Goal: Information Seeking & Learning: Learn about a topic

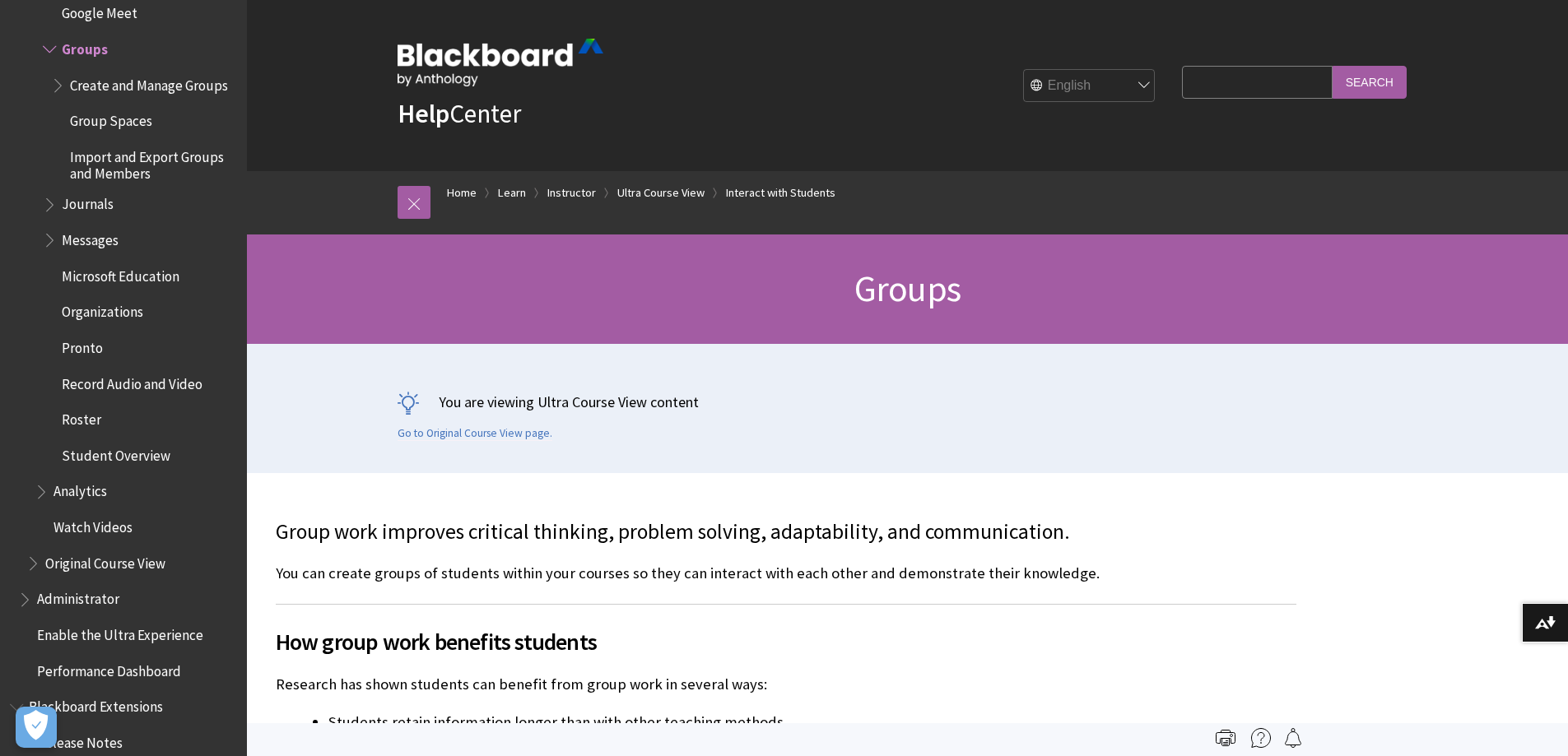
click at [1252, 73] on input "Search Query" at bounding box center [1257, 81] width 150 height 32
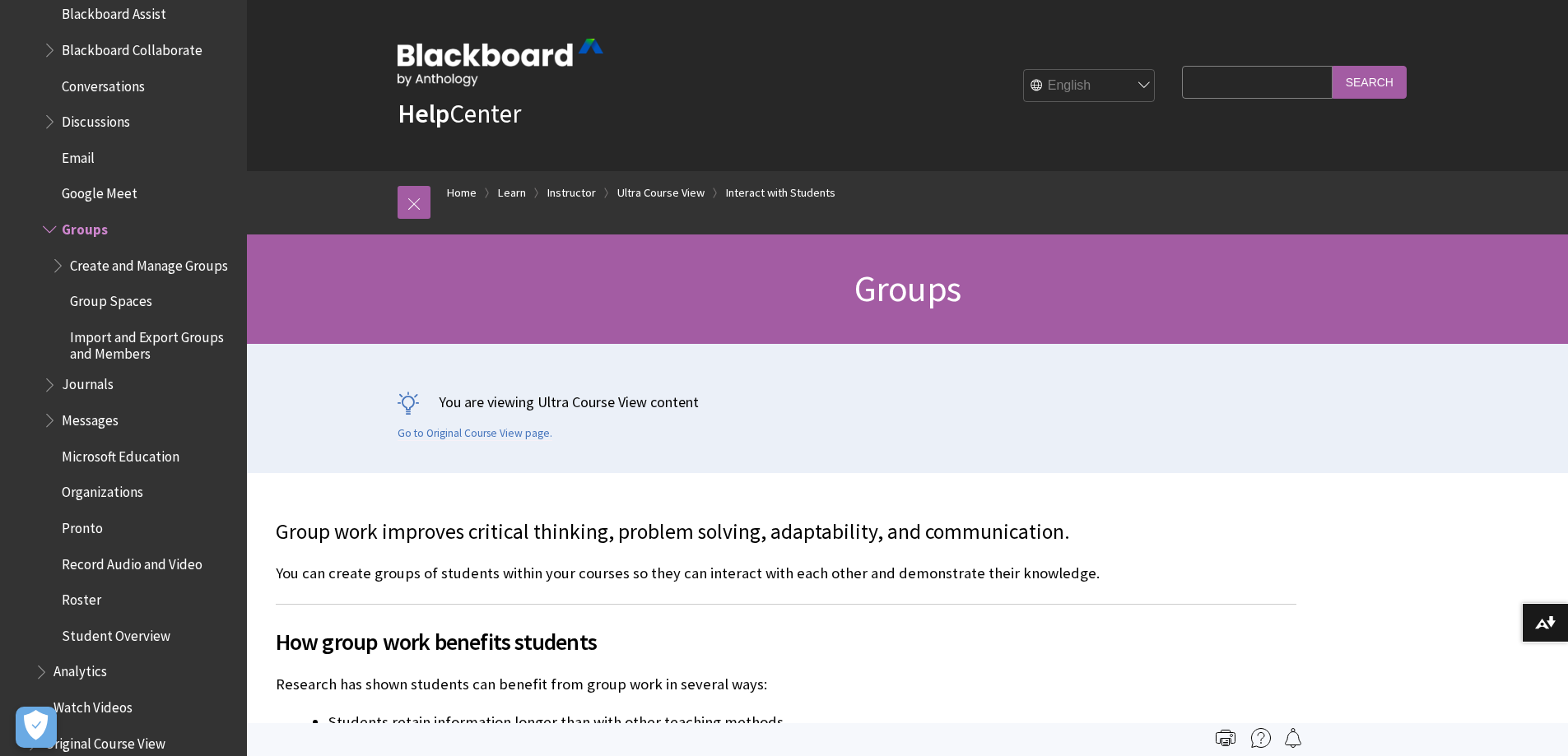
scroll to position [2629, 0]
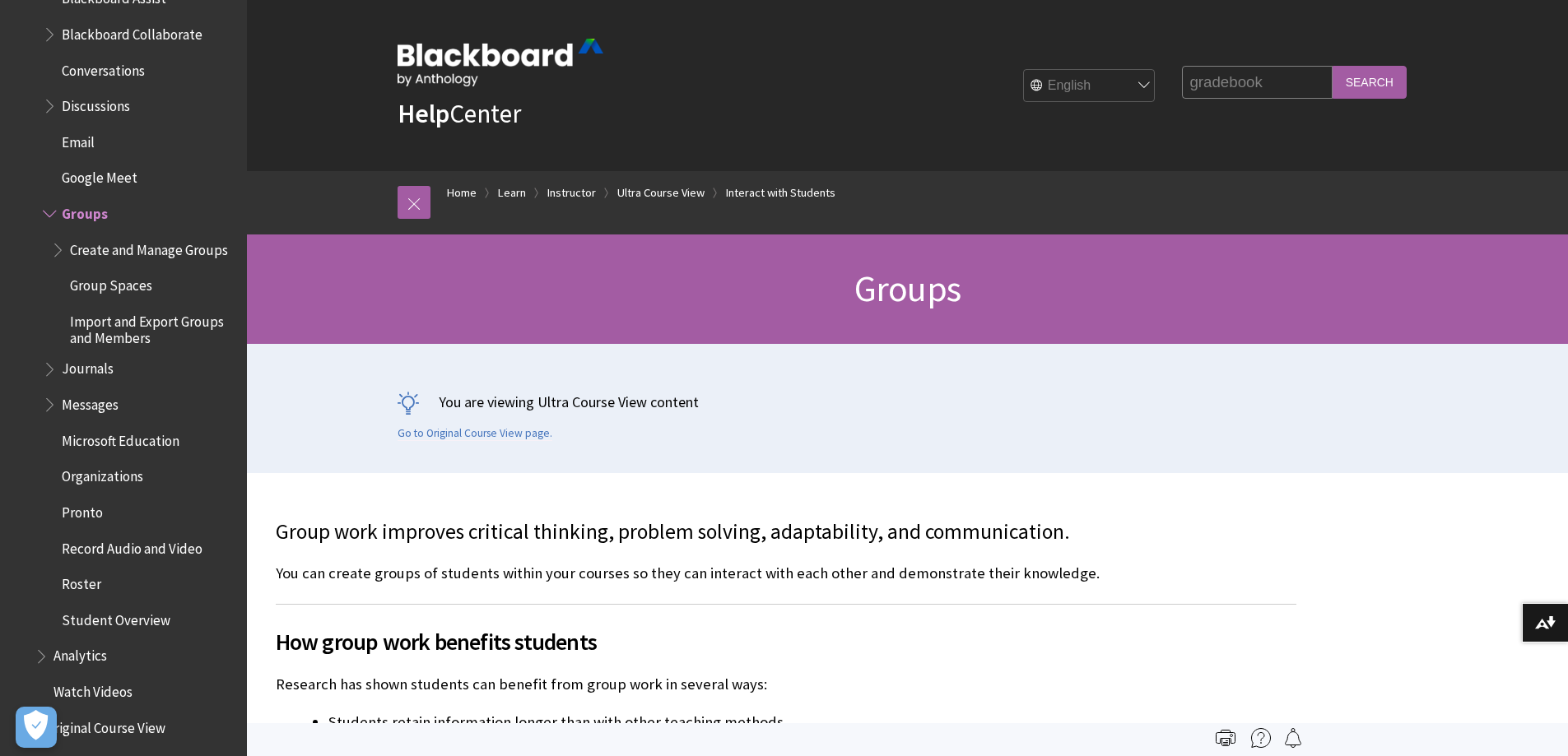
type input "gradebook"
click at [1252, 66] on input "Search" at bounding box center [1370, 81] width 74 height 32
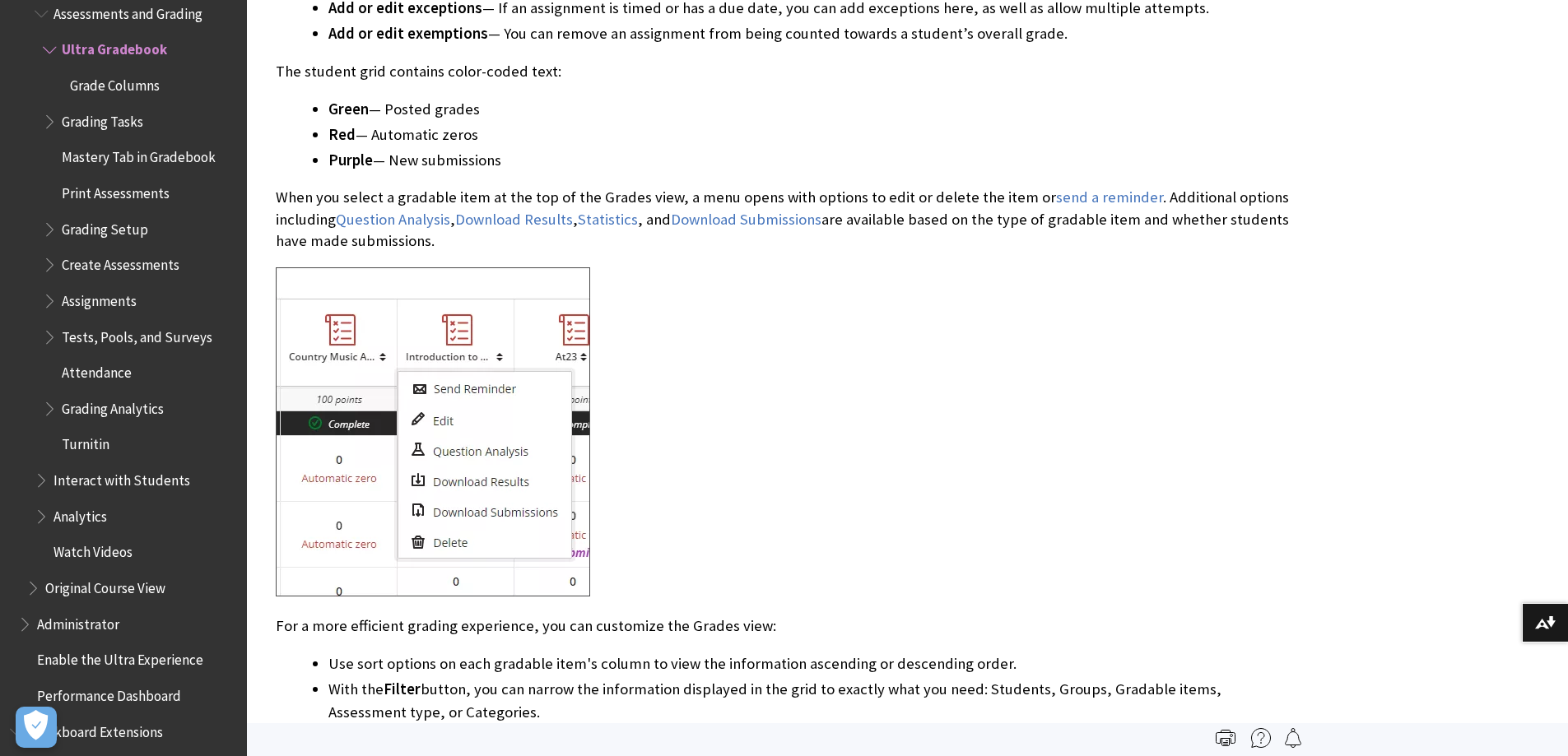
scroll to position [2881, 0]
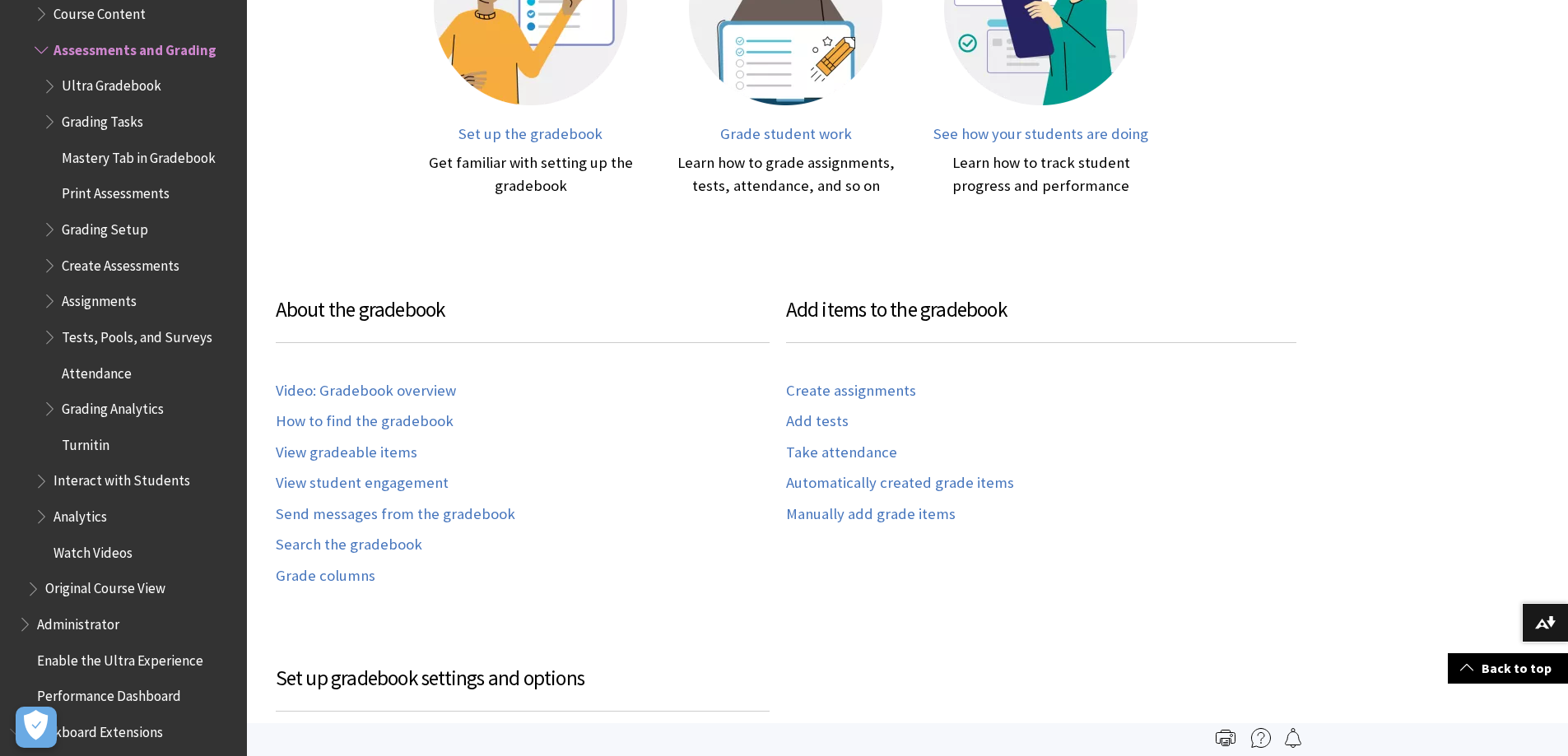
scroll to position [605, 0]
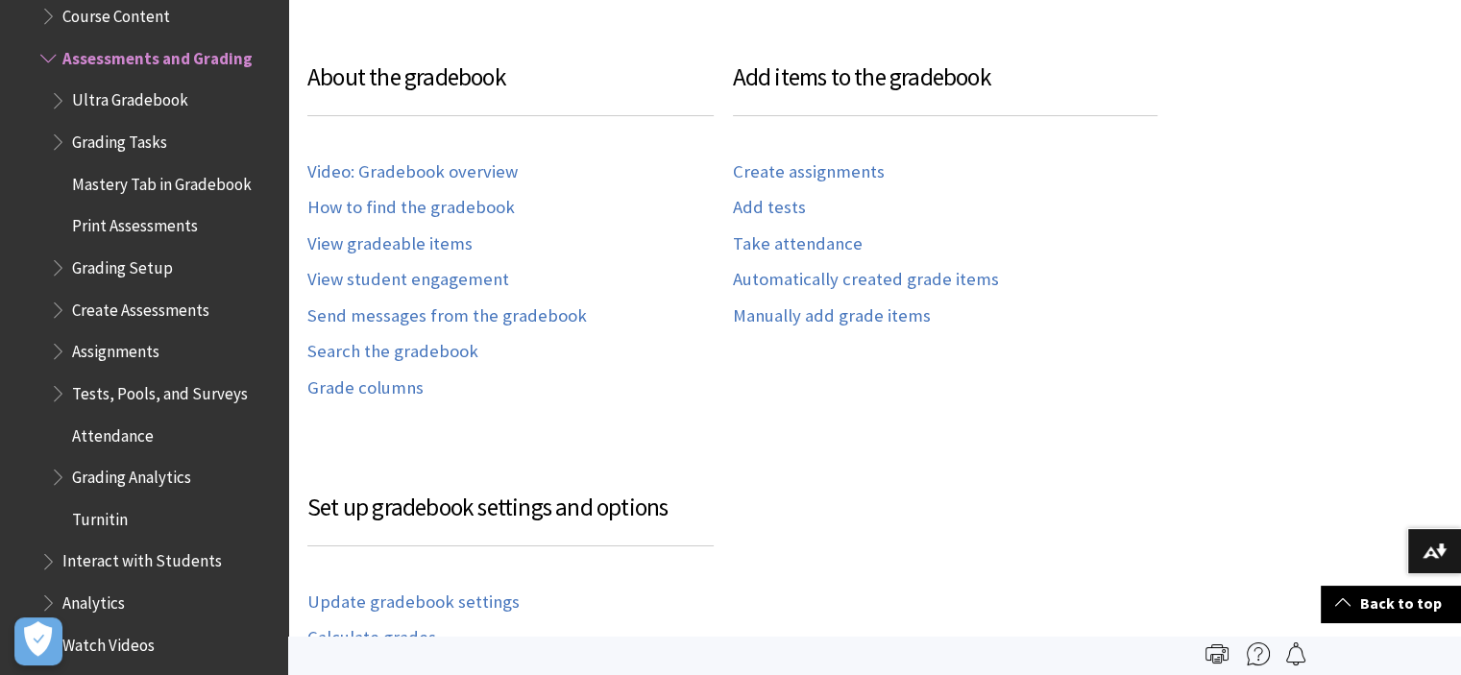
scroll to position [990, 0]
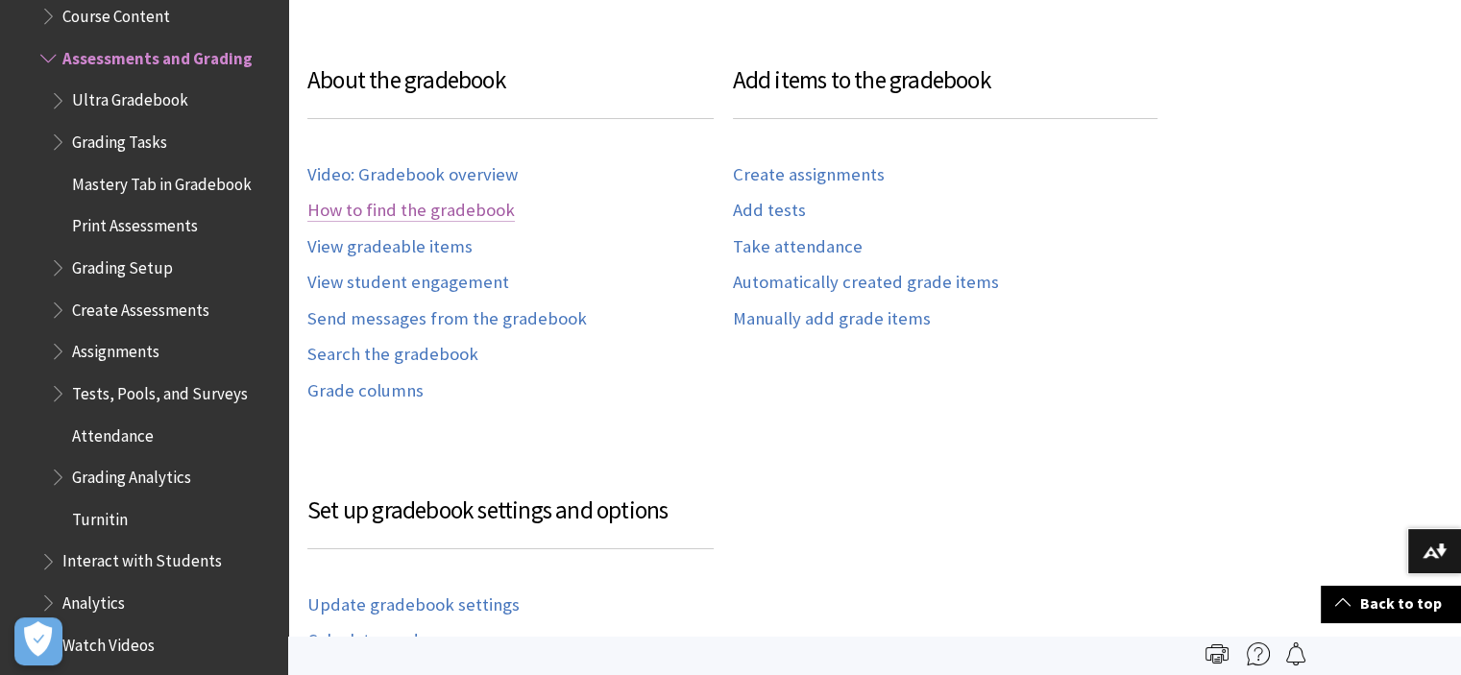
click at [396, 208] on link "How to find the gradebook" at bounding box center [410, 211] width 207 height 22
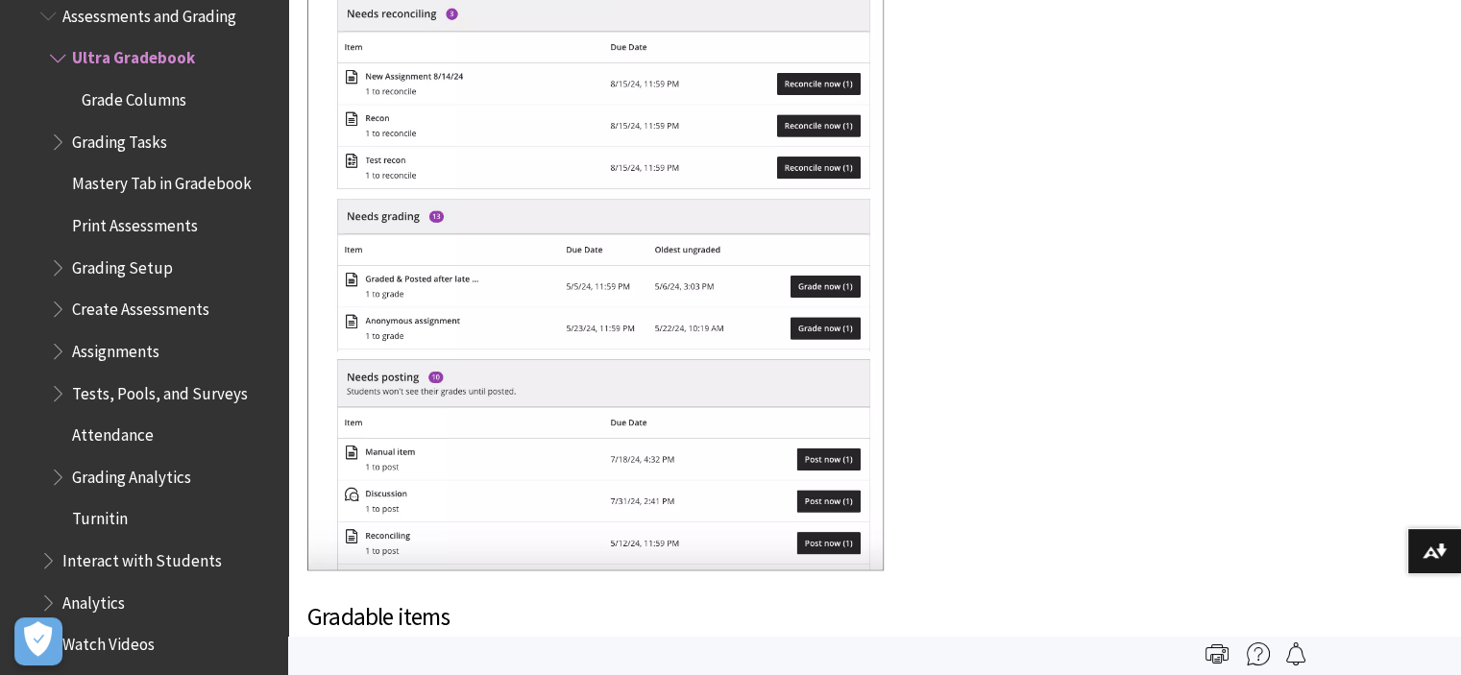
scroll to position [1440, 0]
